Goal: Task Accomplishment & Management: Manage account settings

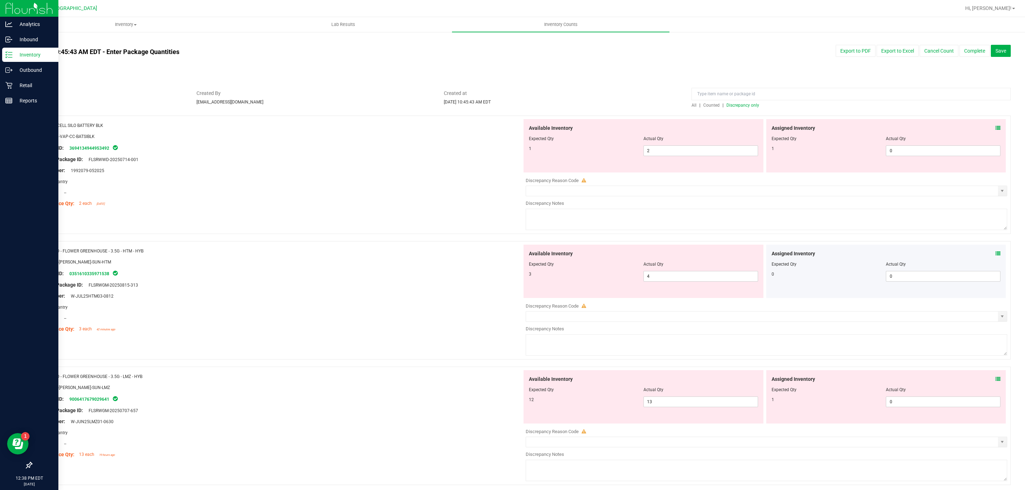
click at [8, 54] on icon at bounding box center [8, 54] width 7 height 7
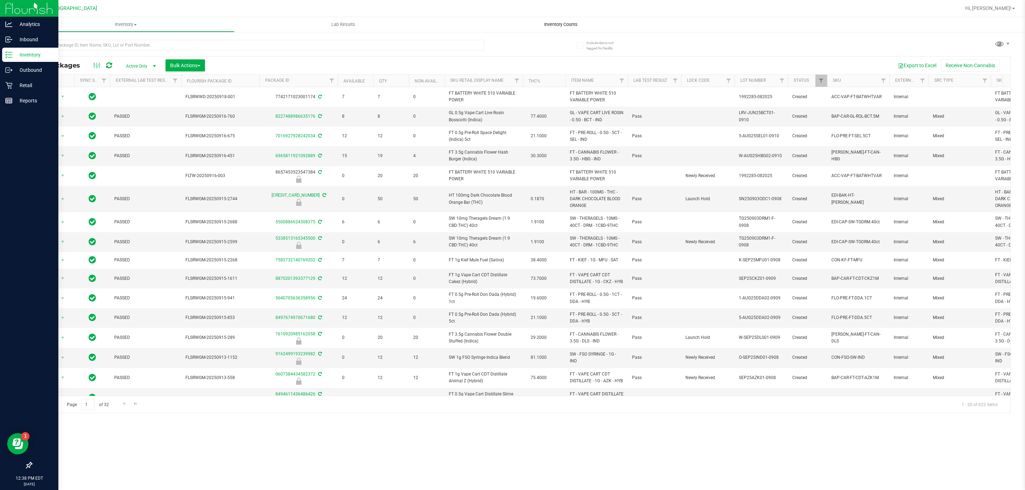
click at [555, 27] on span "Inventory Counts" at bounding box center [561, 24] width 53 height 6
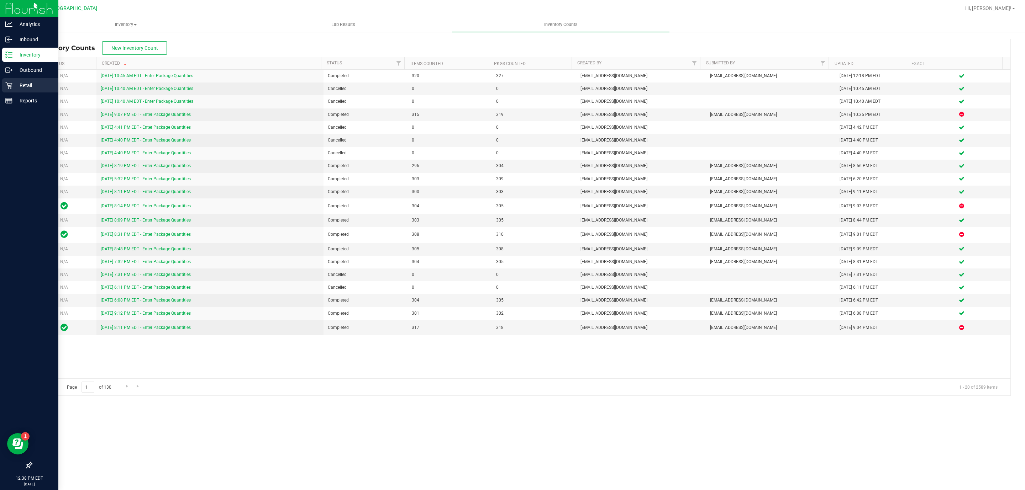
click at [35, 78] on div "Retail" at bounding box center [30, 85] width 56 height 14
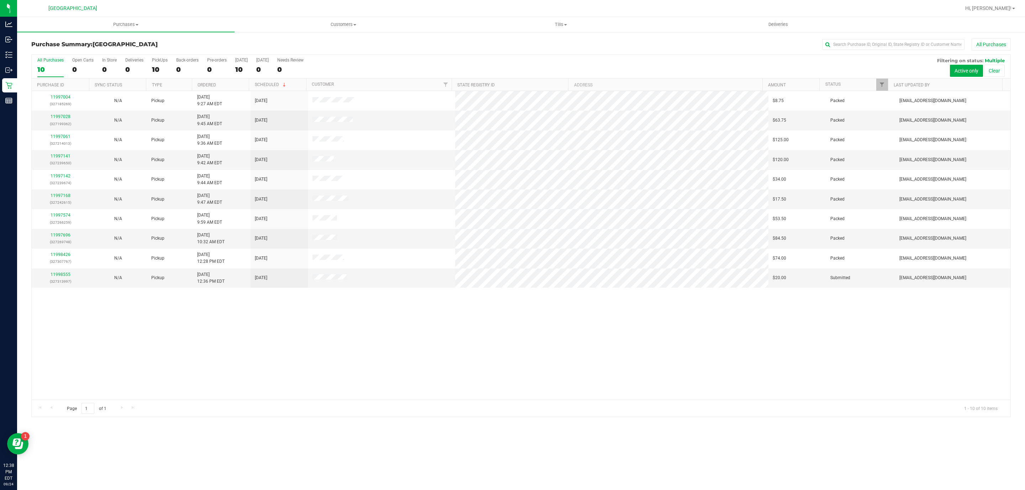
click at [331, 351] on div "11997004 (327185269) N/A Pickup 9/24/2025 9:27 AM EDT 9/24/2025 $8.75 Packed ms…" at bounding box center [521, 245] width 979 height 309
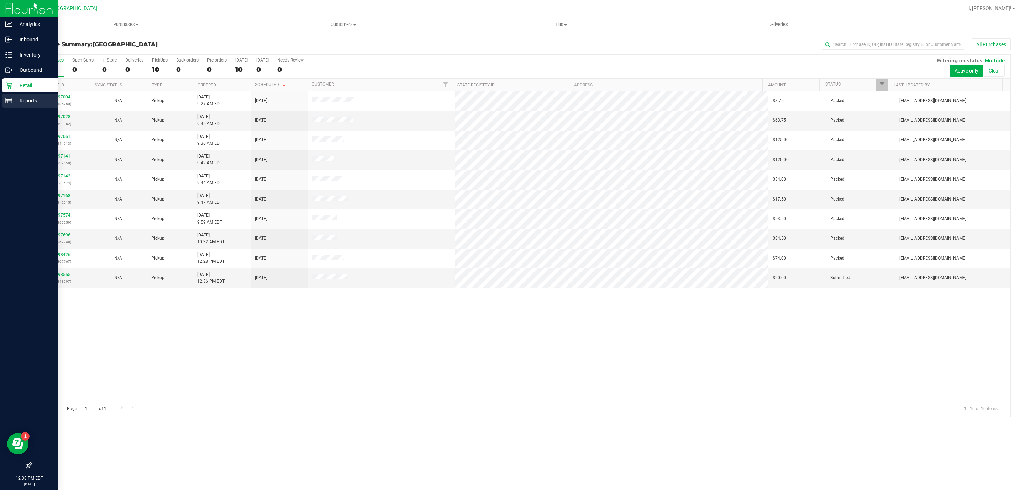
click at [24, 98] on p "Reports" at bounding box center [33, 100] width 43 height 9
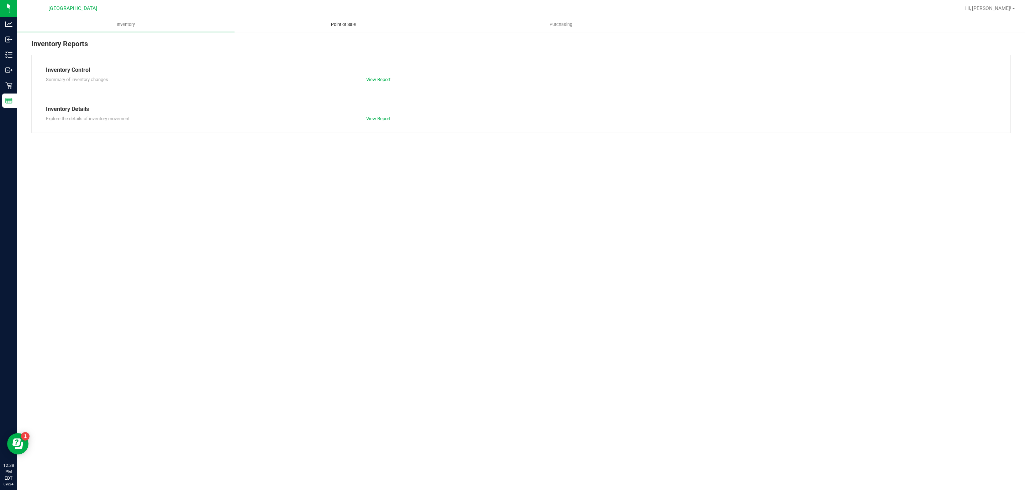
click at [338, 23] on span "Point of Sale" at bounding box center [343, 24] width 44 height 6
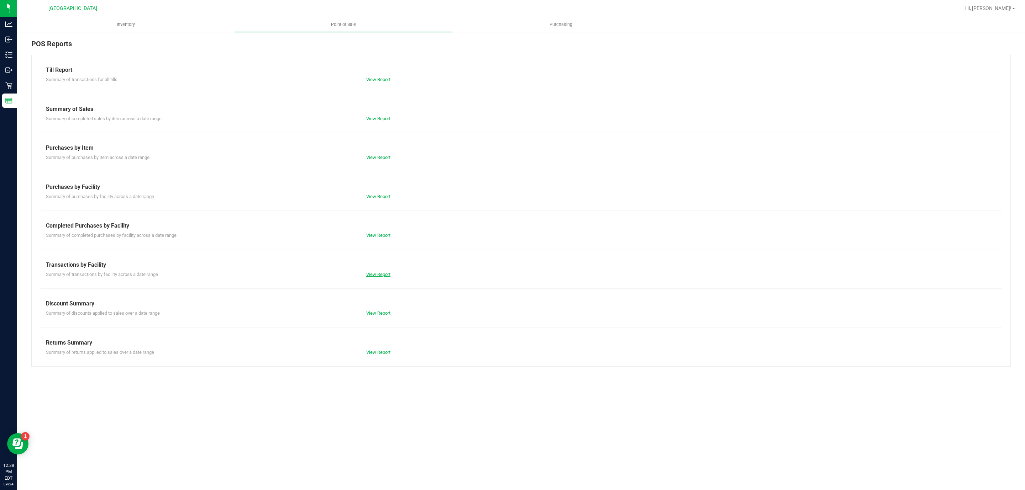
click at [380, 273] on link "View Report" at bounding box center [378, 274] width 24 height 5
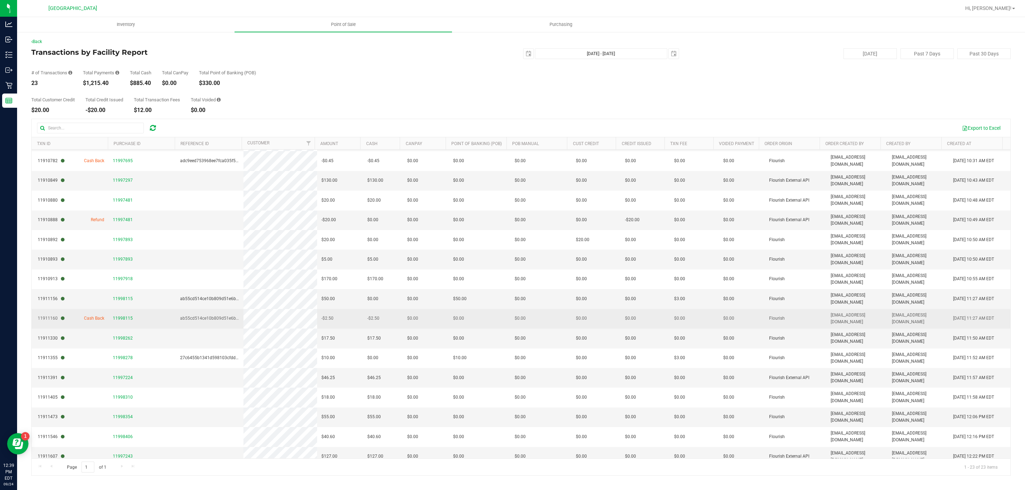
scroll to position [127, 0]
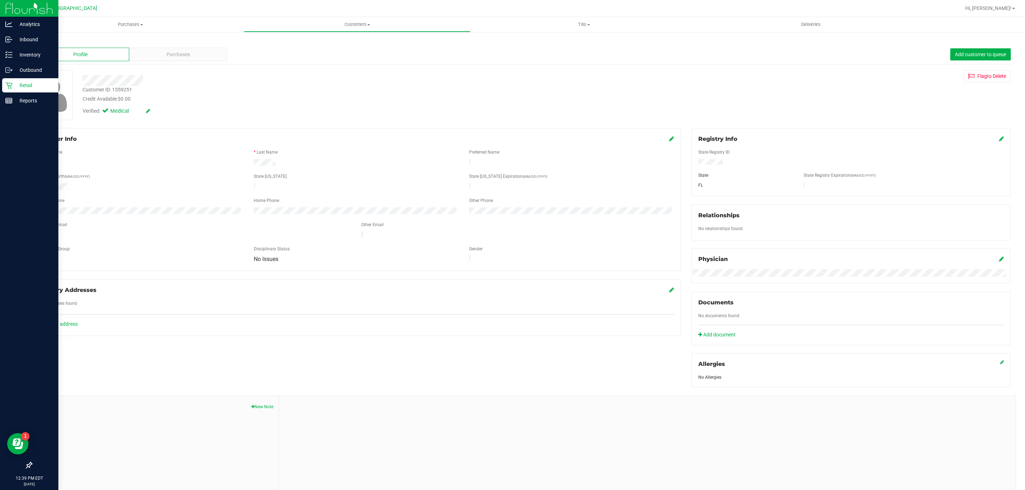
click at [16, 85] on p "Retail" at bounding box center [33, 85] width 43 height 9
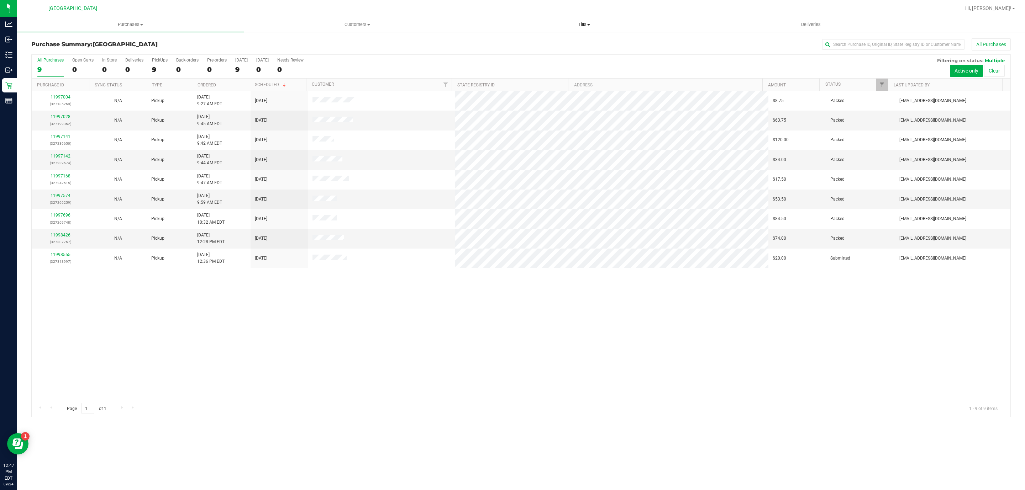
click at [579, 23] on span "Tills" at bounding box center [584, 24] width 226 height 6
click at [511, 40] on span "Manage tills" at bounding box center [495, 43] width 48 height 6
